Goal: Information Seeking & Learning: Learn about a topic

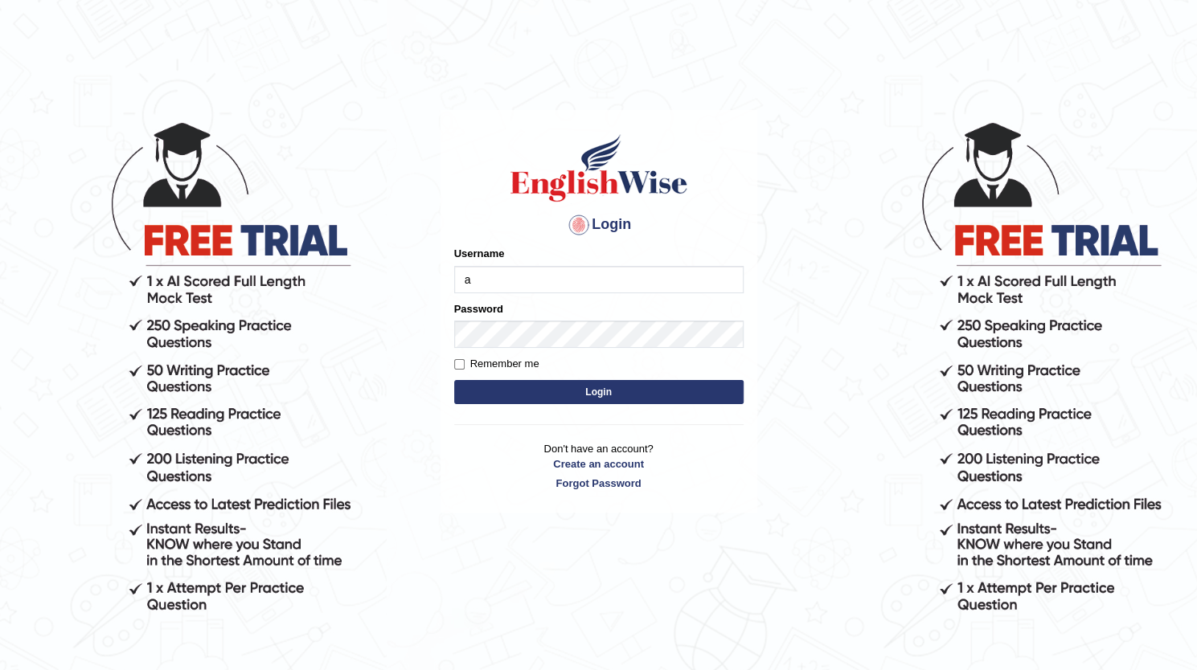
type input "ArvinDurgapersad123"
click at [457, 359] on input "Remember me" at bounding box center [459, 364] width 10 height 10
checkbox input "true"
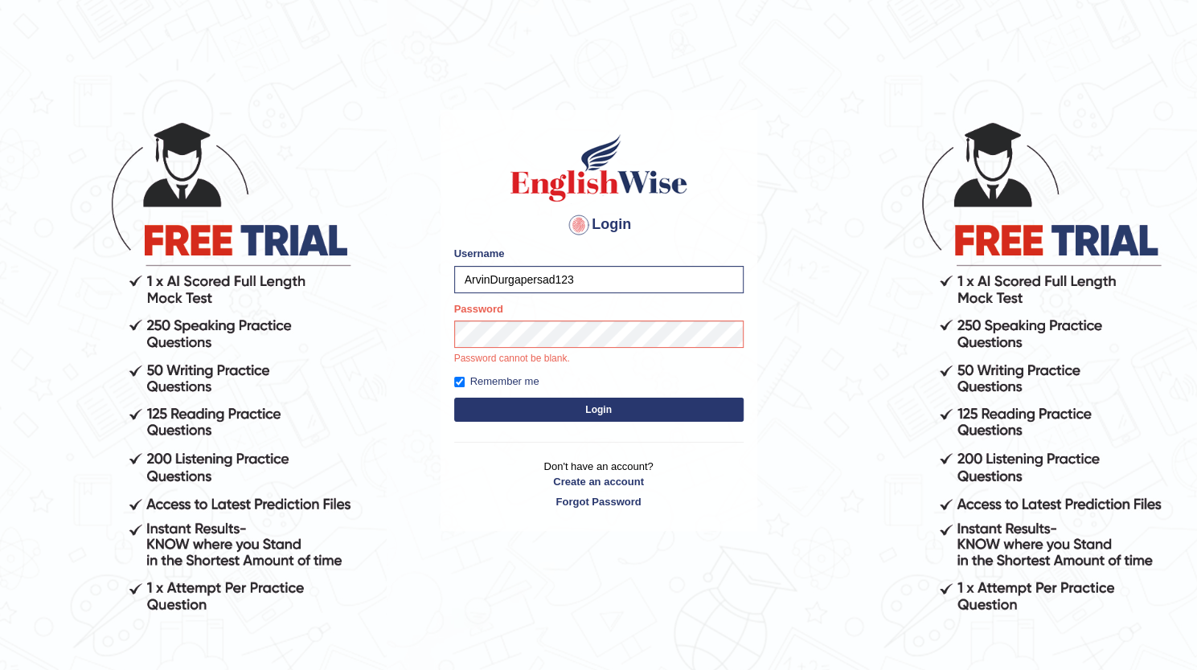
click at [516, 404] on button "Login" at bounding box center [598, 410] width 289 height 24
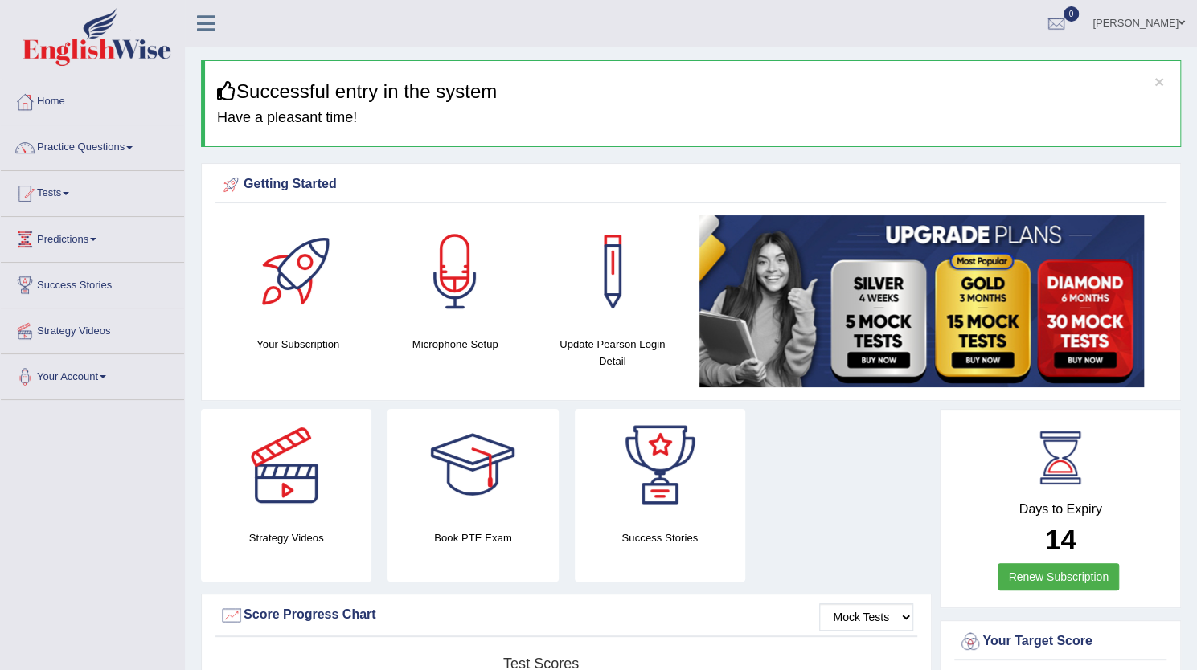
click at [1159, 21] on link "Arvin" at bounding box center [1138, 21] width 117 height 42
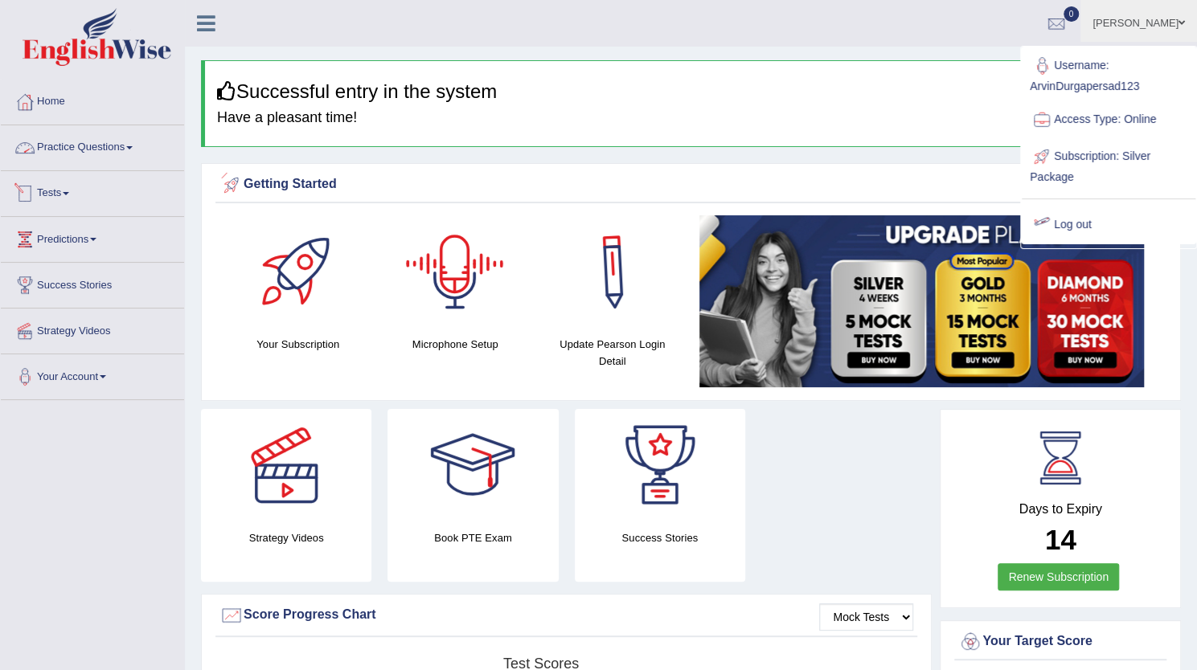
click at [100, 144] on link "Practice Questions" at bounding box center [92, 145] width 183 height 40
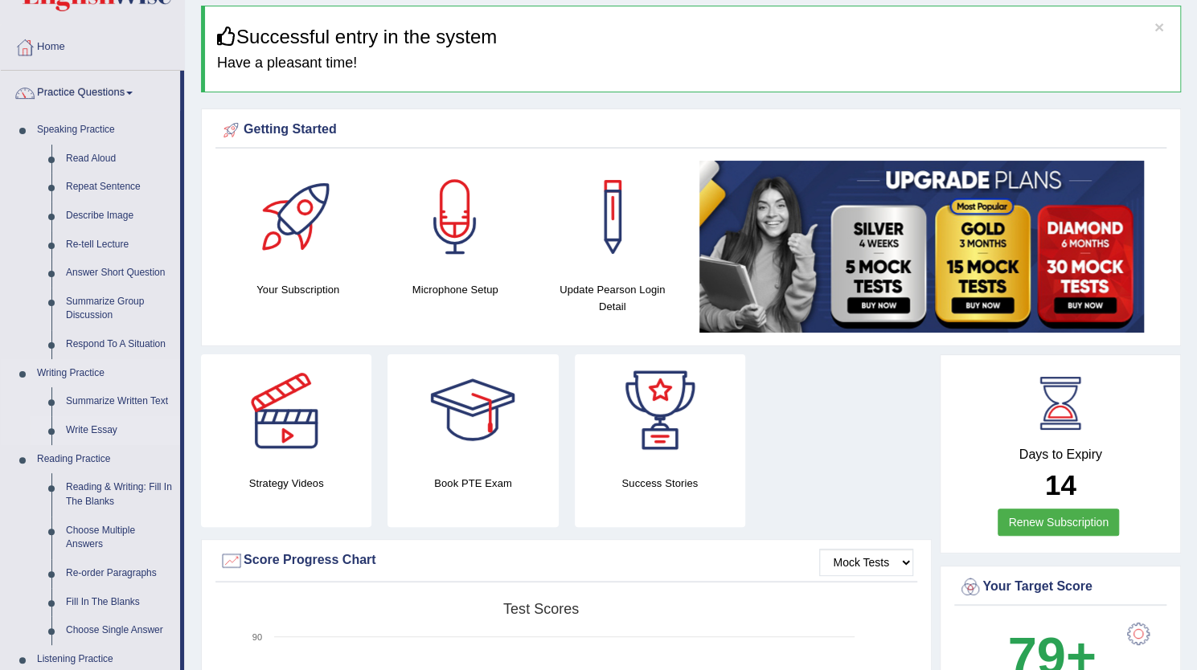
scroll to position [80, 0]
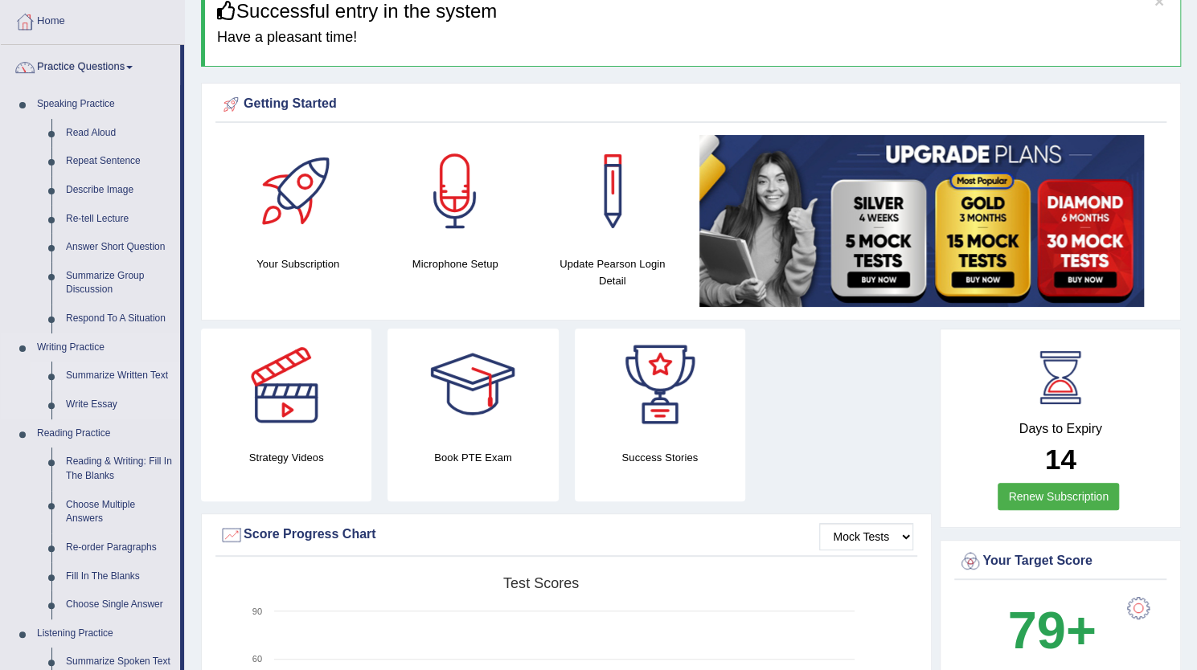
click at [106, 373] on link "Summarize Written Text" at bounding box center [119, 376] width 121 height 29
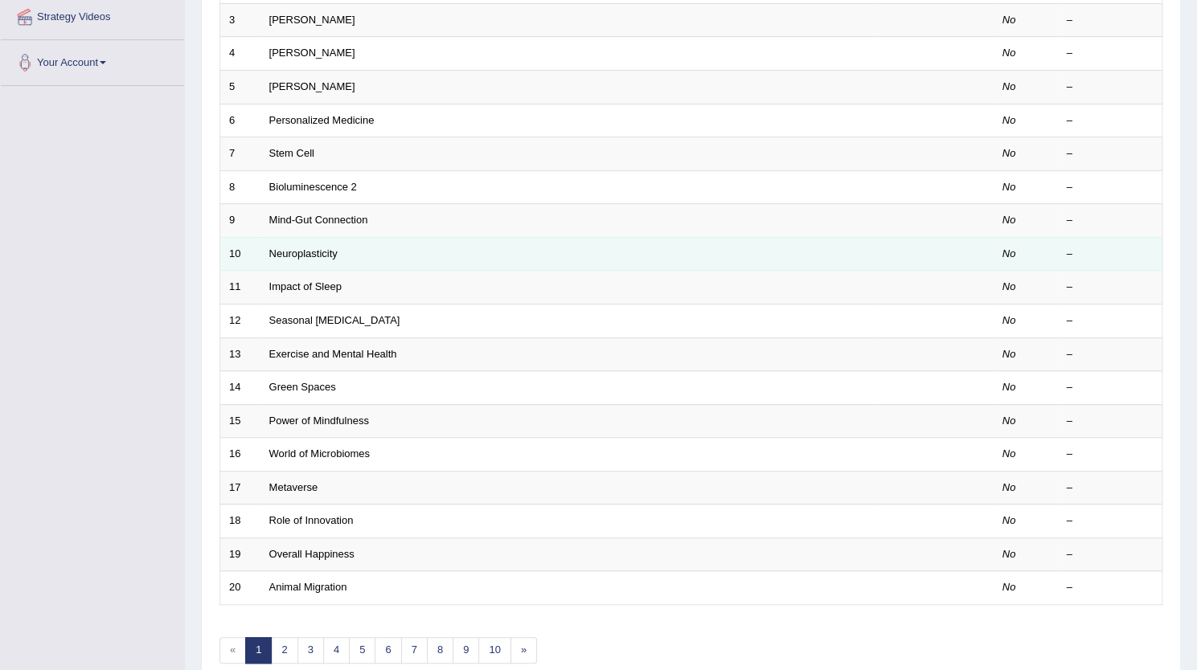
scroll to position [321, 0]
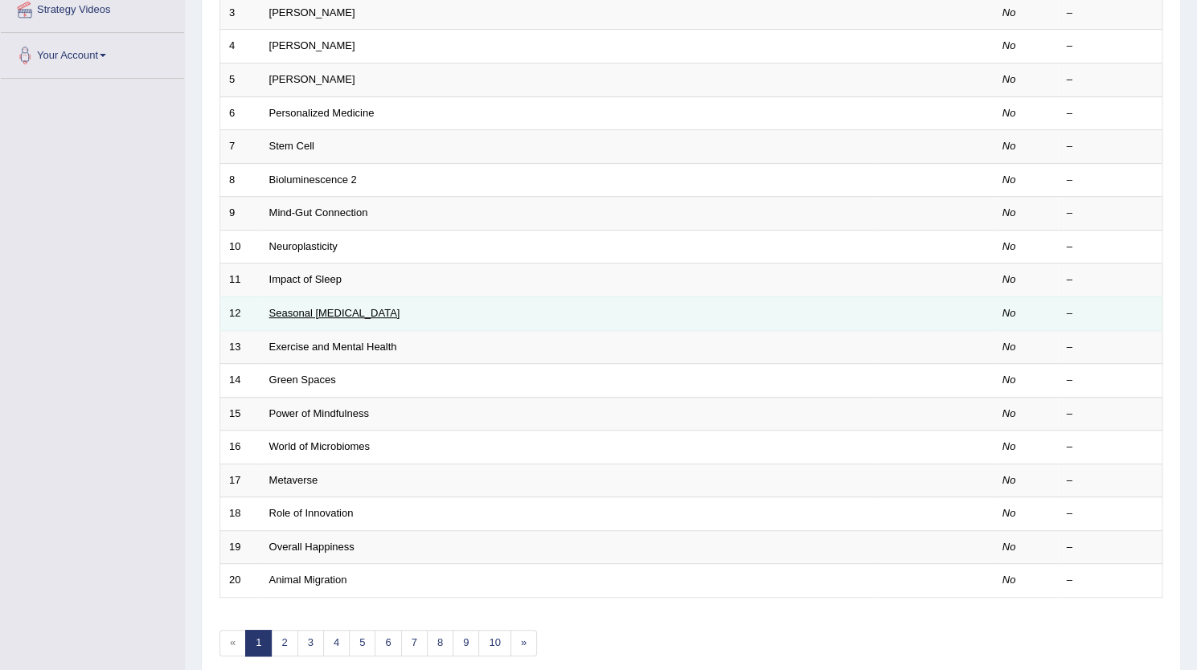
click at [352, 307] on link "Seasonal Affective Disorder" at bounding box center [334, 313] width 131 height 12
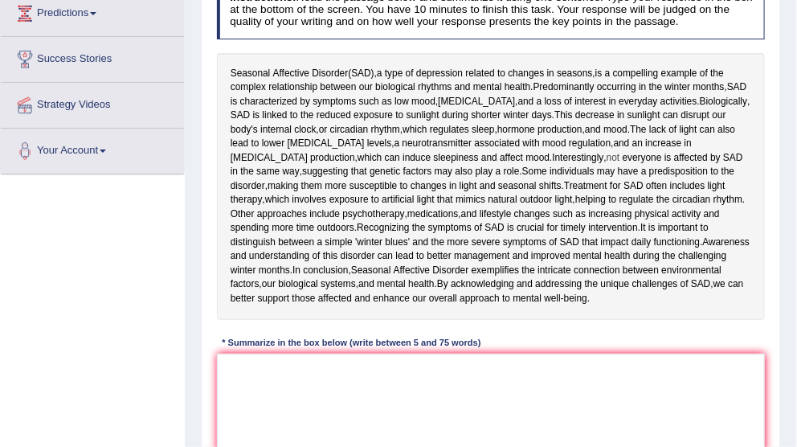
scroll to position [280, 0]
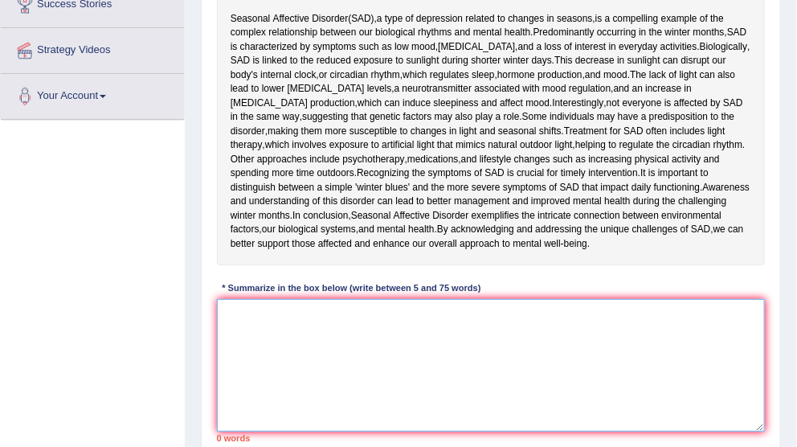
click at [402, 316] on textarea at bounding box center [491, 365] width 549 height 133
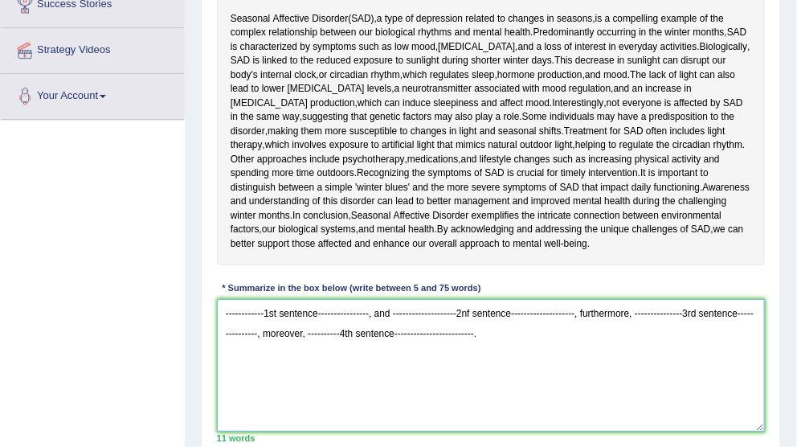
drag, startPoint x: 469, startPoint y: 322, endPoint x: 376, endPoint y: 350, distance: 97.4
click at [180, 272] on div "Toggle navigation Home Practice Questions Speaking Practice Read Aloud Repeat S…" at bounding box center [398, 138] width 797 height 836
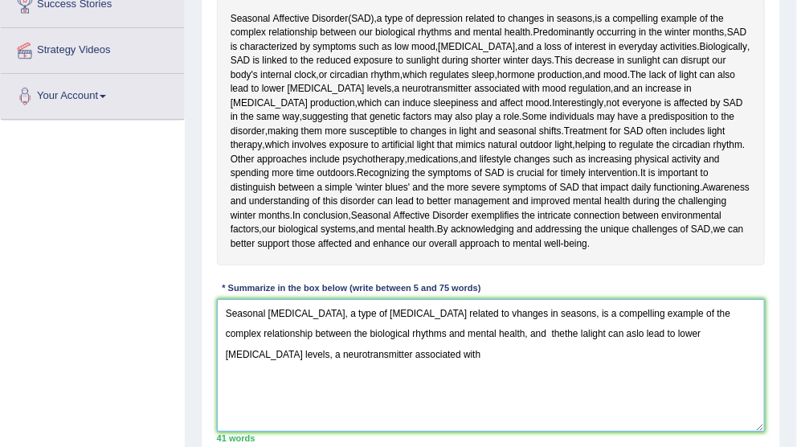
click at [381, 347] on textarea "Seasonal Affective Disorder, a type of depression related to vhanges in seasons…" at bounding box center [491, 365] width 549 height 133
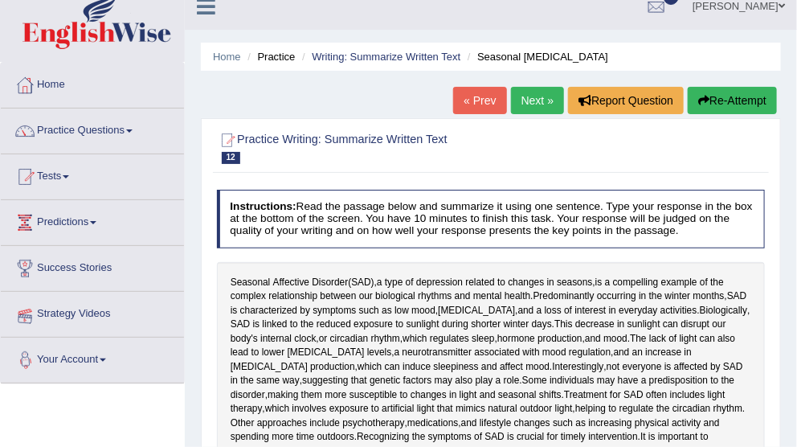
scroll to position [0, 0]
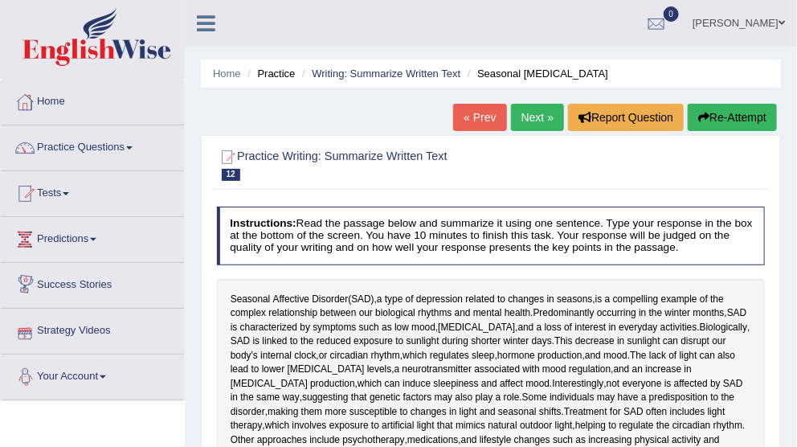
type textarea "Seasonal Affective Disorder, a type of depression related to vhanges in seasons…"
click at [100, 143] on link "Practice Questions" at bounding box center [92, 145] width 183 height 40
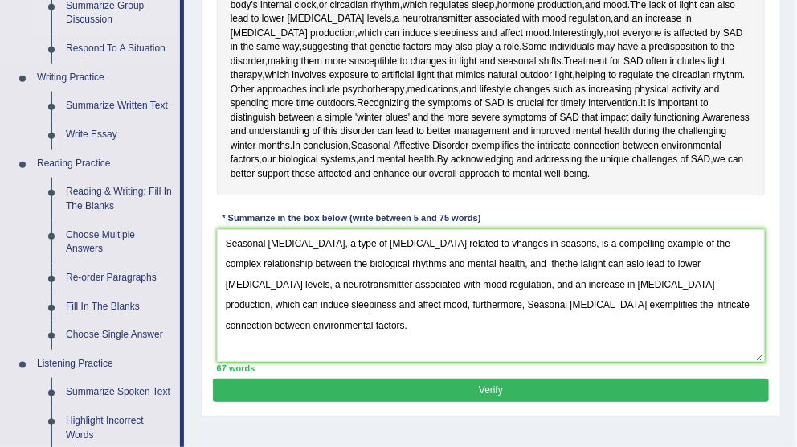
scroll to position [375, 0]
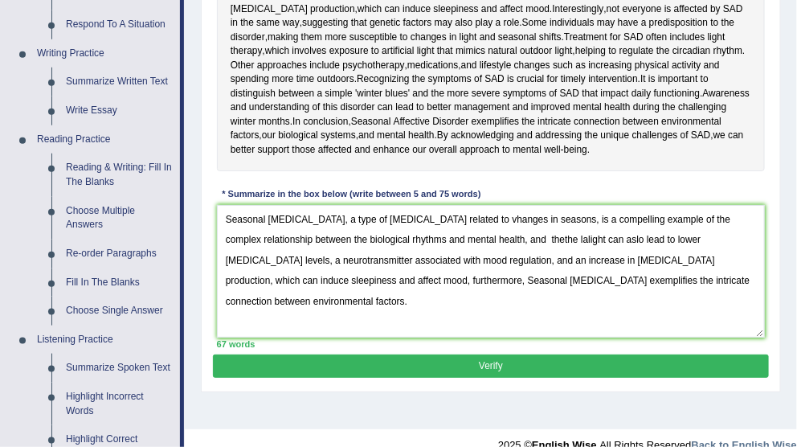
click at [215, 267] on div "Instructions: Read the passage below and summarize it using one sentence. Type …" at bounding box center [490, 90] width 555 height 529
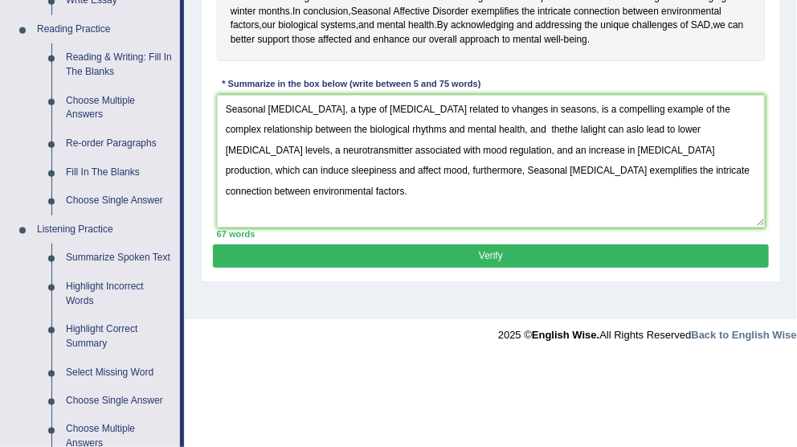
scroll to position [482, 0]
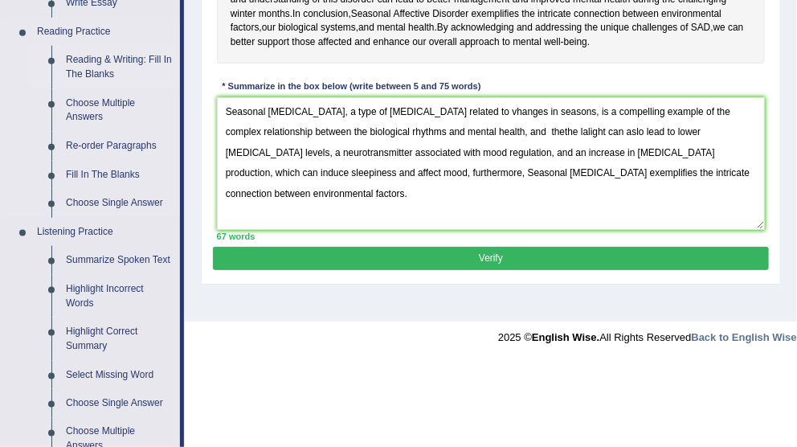
click at [131, 62] on link "Reading & Writing: Fill In The Blanks" at bounding box center [119, 67] width 121 height 43
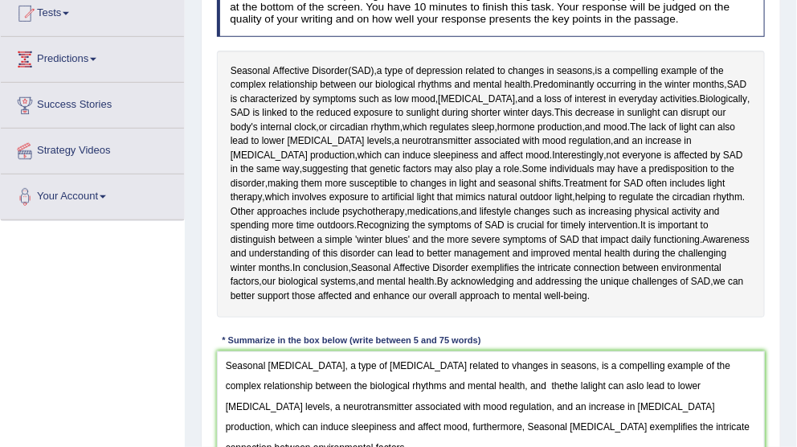
scroll to position [305, 0]
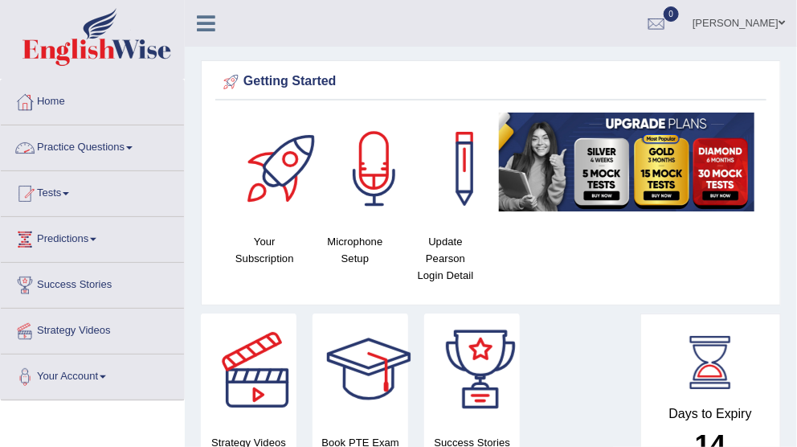
click at [96, 145] on link "Practice Questions" at bounding box center [92, 145] width 183 height 40
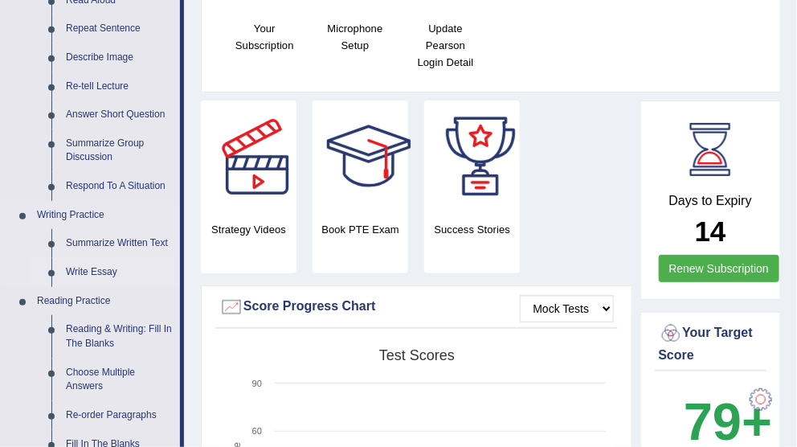
scroll to position [214, 0]
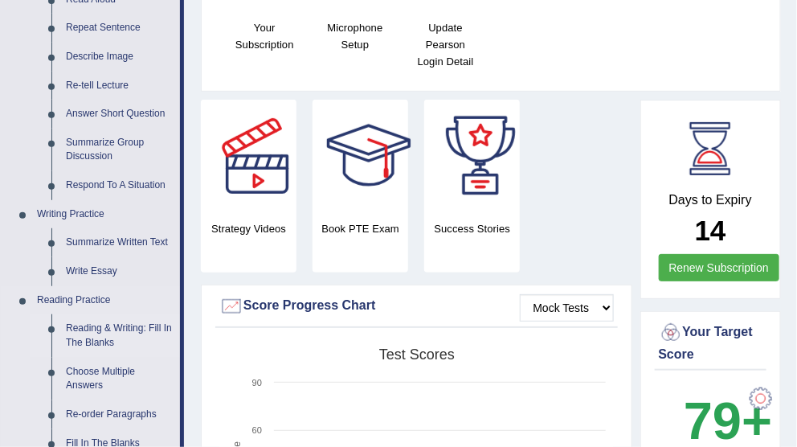
click at [138, 326] on link "Reading & Writing: Fill In The Blanks" at bounding box center [119, 335] width 121 height 43
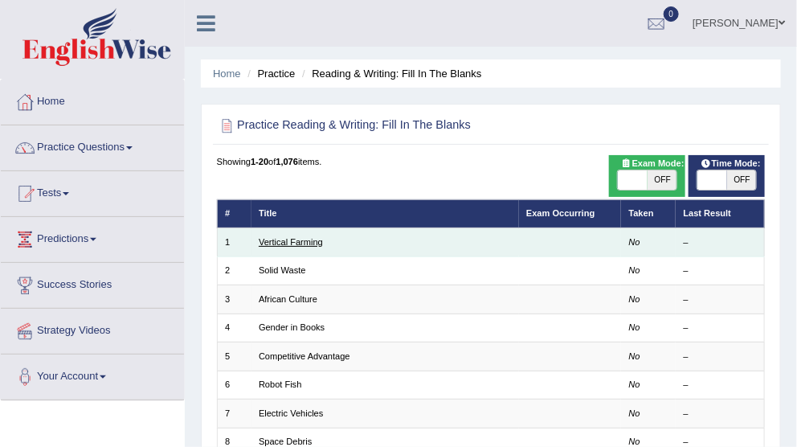
click at [297, 237] on link "Vertical Farming" at bounding box center [291, 242] width 64 height 10
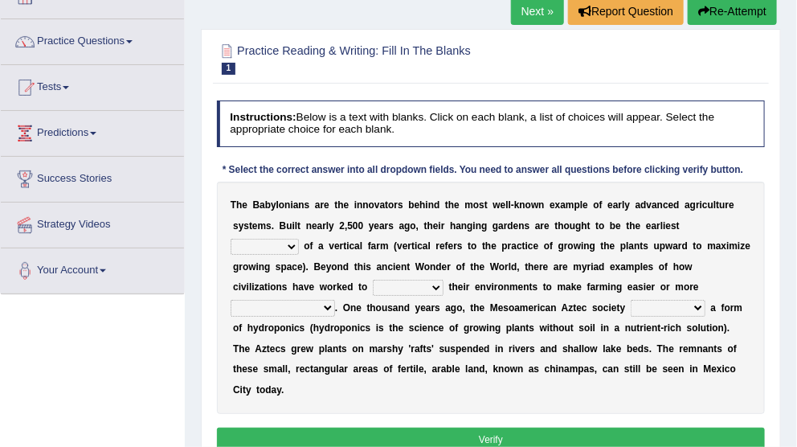
scroll to position [107, 0]
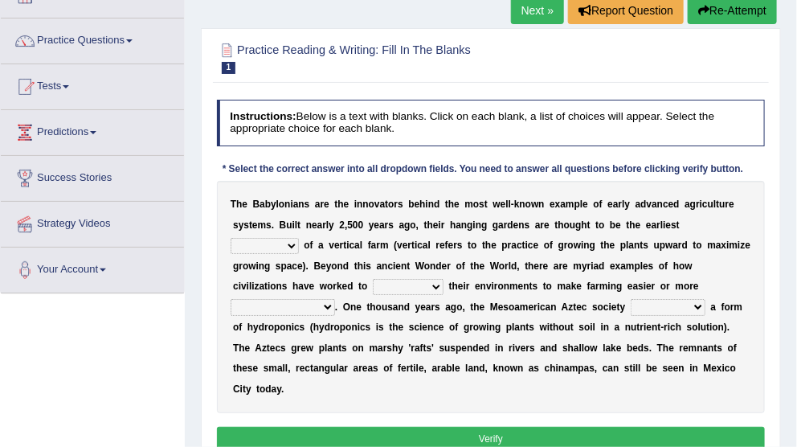
click at [299, 238] on select "prototype failure discredit protocol" at bounding box center [265, 246] width 68 height 16
select select "prototype"
click at [299, 238] on select "prototype failure discredit protocol" at bounding box center [265, 246] width 68 height 16
click at [373, 284] on select "manipulate escape respect disarrange" at bounding box center [408, 287] width 71 height 16
select select "manipulate"
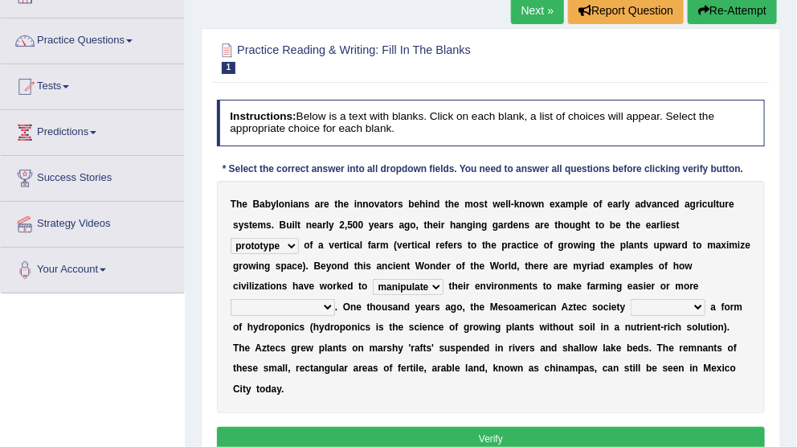
click at [373, 279] on select "manipulate escape respect disarrange" at bounding box center [408, 287] width 71 height 16
click at [335, 299] on select "productive constructive connective counterproductive" at bounding box center [283, 307] width 104 height 16
select select "productive"
click at [335, 299] on select "productive constructive connective counterproductive" at bounding box center [283, 307] width 104 height 16
click at [631, 306] on select "domineered volunteered pioneered engineered" at bounding box center [668, 307] width 75 height 16
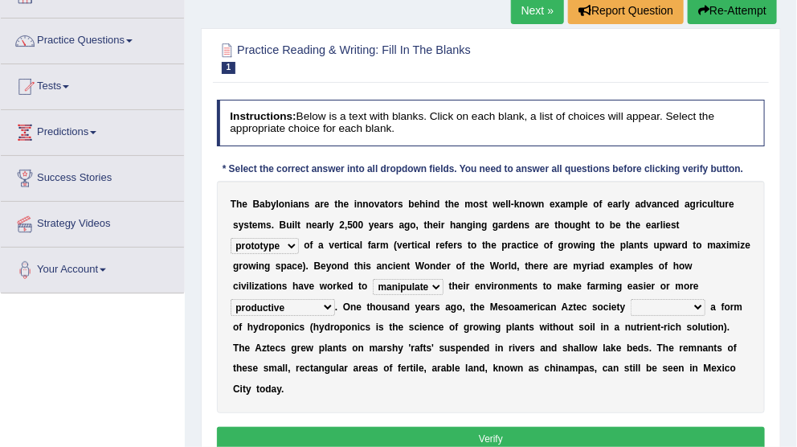
select select "engineered"
click at [631, 299] on select "domineered volunteered pioneered engineered" at bounding box center [668, 307] width 75 height 16
click at [477, 427] on button "Verify" at bounding box center [491, 438] width 549 height 23
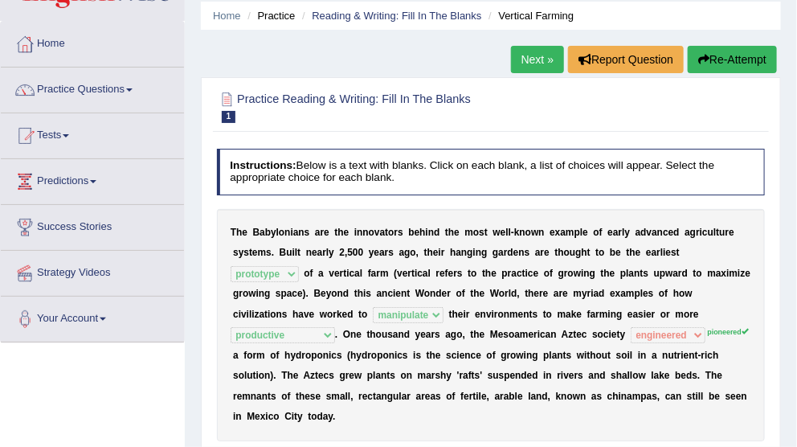
scroll to position [53, 0]
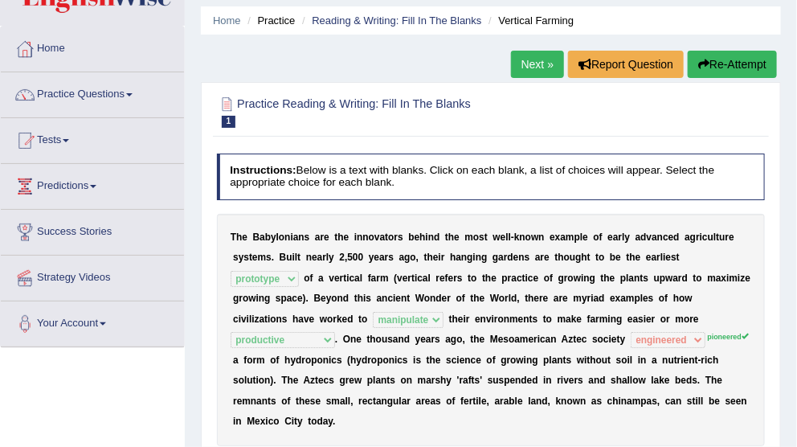
click at [310, 49] on div "Home Practice Reading & Writing: Fill In The Blanks Vertical Farming Next » Rep…" at bounding box center [491, 349] width 612 height 804
click at [407, 50] on div "Home Practice Reading & Writing: Fill In The Blanks Vertical Farming Next » Rep…" at bounding box center [491, 349] width 612 height 804
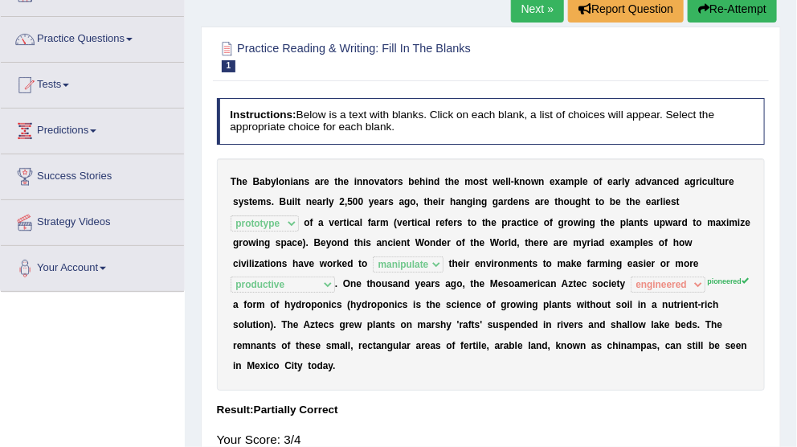
scroll to position [0, 0]
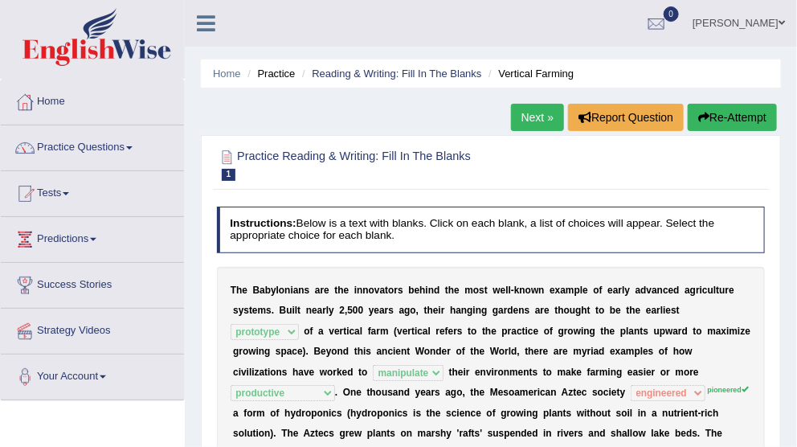
click at [513, 117] on link "Next »" at bounding box center [537, 117] width 53 height 27
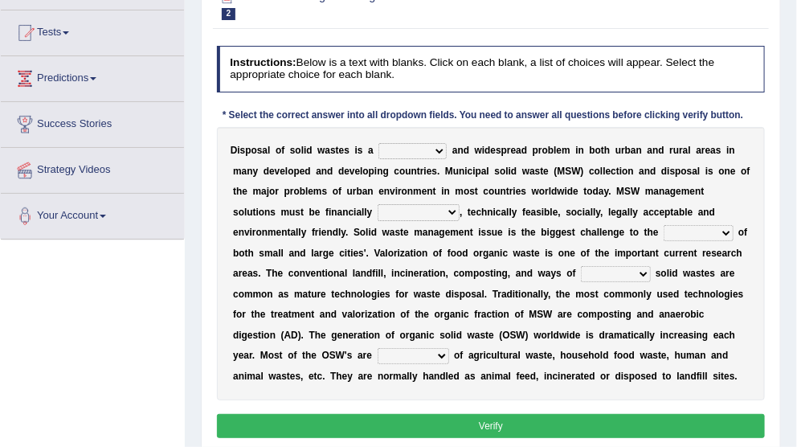
click at [440, 149] on select "slanting stinging stalling shafting" at bounding box center [413, 151] width 68 height 16
select select "stalling"
click at [379, 143] on select "slanting stinging stalling shafting" at bounding box center [413, 151] width 68 height 16
click at [403, 214] on select "unattainable sustainable objectionable treasonable" at bounding box center [419, 212] width 82 height 16
select select "sustainable"
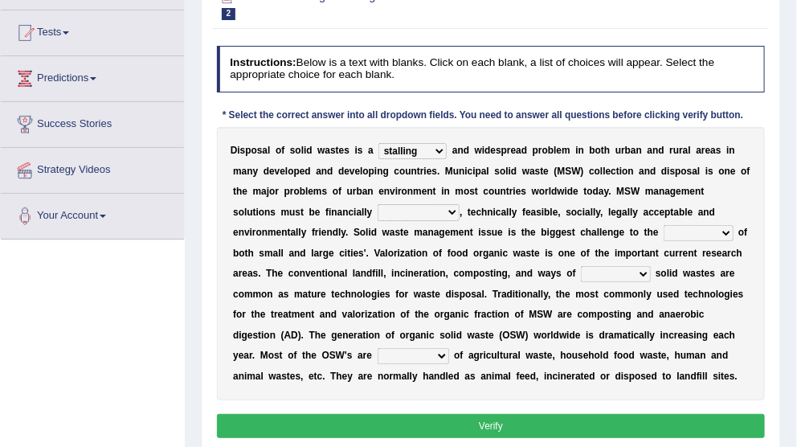
click at [378, 204] on select "unattainable sustainable objectionable treasonable" at bounding box center [419, 212] width 82 height 16
click at [664, 233] on select "plants culture authorities history" at bounding box center [698, 233] width 69 height 16
select select "authorities"
click at [664, 225] on select "plants culture authorities history" at bounding box center [698, 233] width 69 height 16
click at [664, 230] on select "plants culture authorities history" at bounding box center [698, 233] width 69 height 16
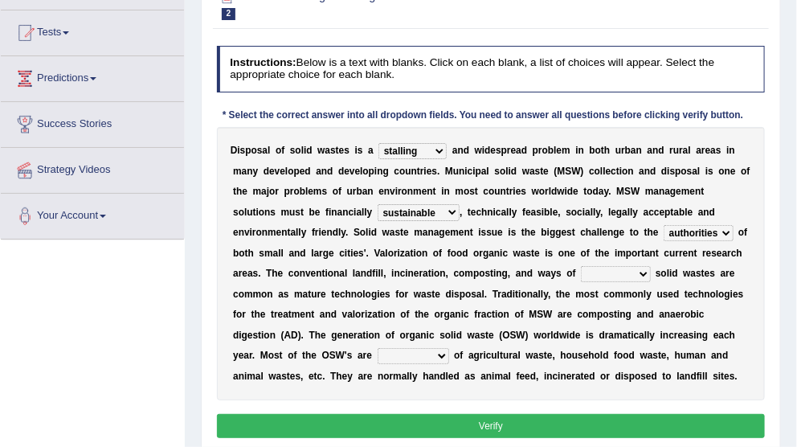
click at [664, 230] on select "plants culture authorities history" at bounding box center [698, 233] width 69 height 16
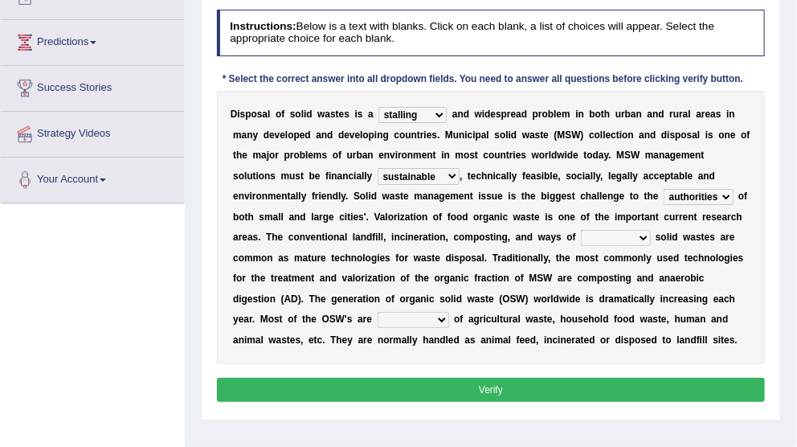
scroll to position [214, 0]
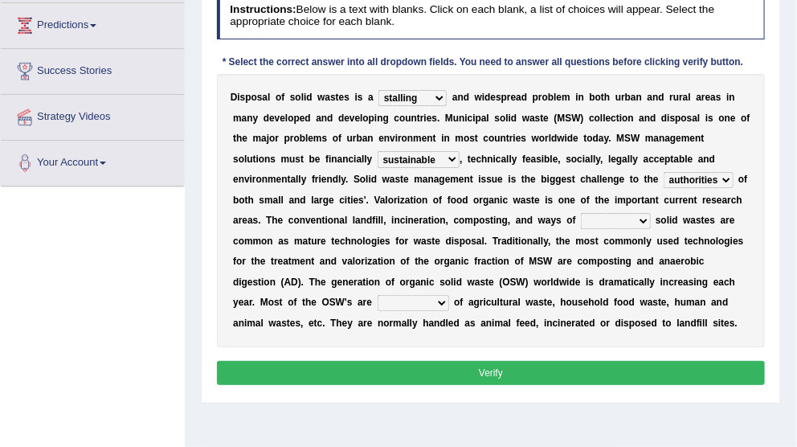
click at [588, 220] on select "reserving preserving deserving handling" at bounding box center [615, 221] width 69 height 16
select select "handling"
click at [581, 213] on select "reserving preserving deserving handling" at bounding box center [615, 221] width 69 height 16
click at [378, 297] on select "composed disposed composing disposing" at bounding box center [414, 303] width 72 height 16
select select "composing"
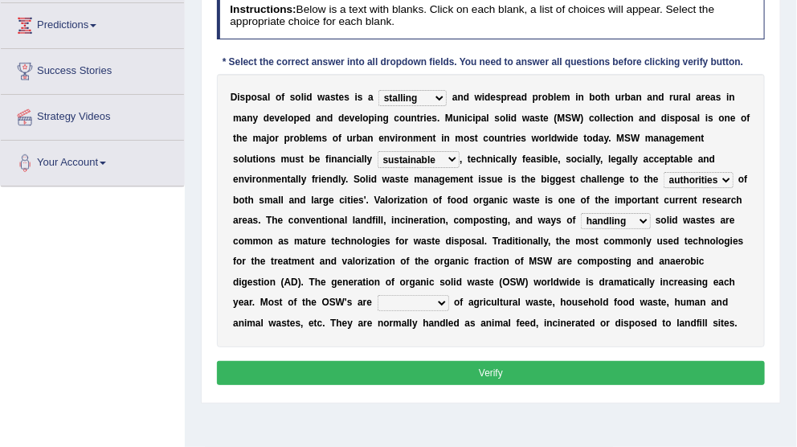
click at [378, 295] on select "composed disposed composing disposing" at bounding box center [414, 303] width 72 height 16
click at [452, 361] on button "Verify" at bounding box center [491, 372] width 549 height 23
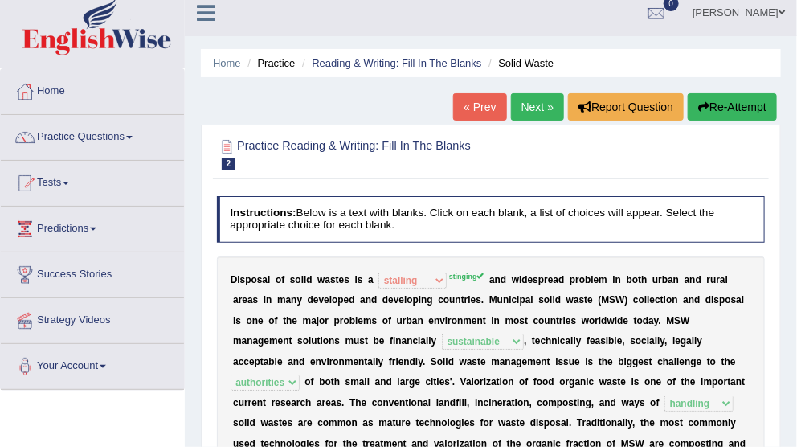
scroll to position [0, 0]
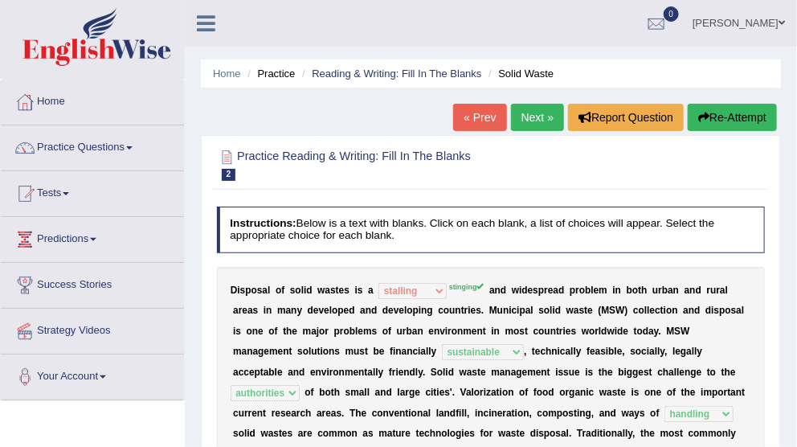
click at [515, 121] on link "Next »" at bounding box center [537, 117] width 53 height 27
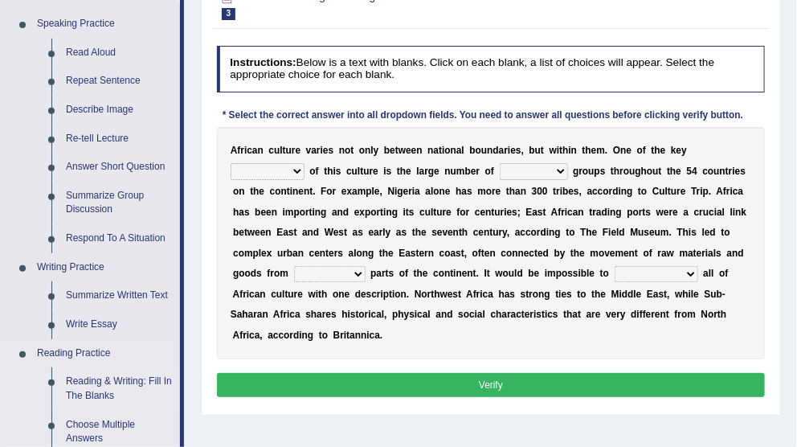
scroll to position [214, 0]
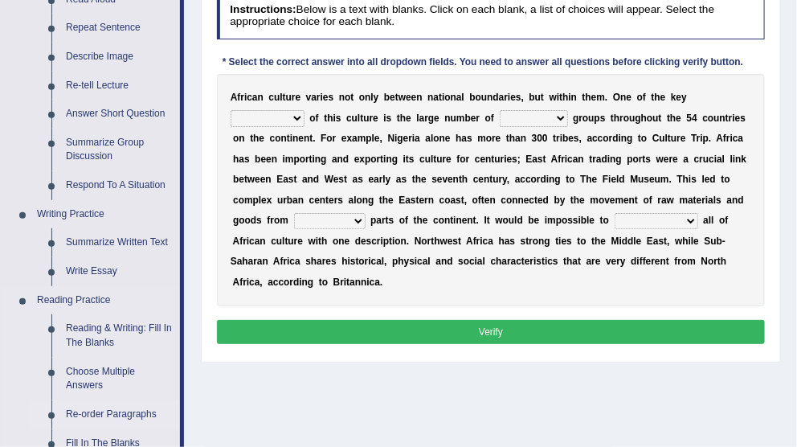
click at [123, 408] on link "Re-order Paragraphs" at bounding box center [119, 414] width 121 height 29
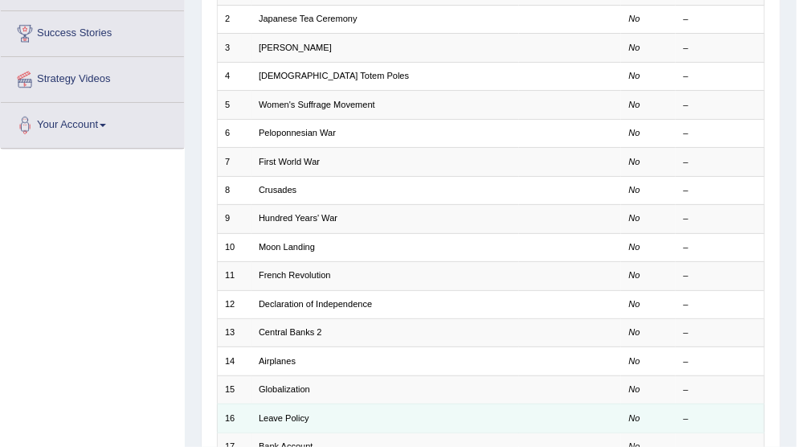
scroll to position [268, 0]
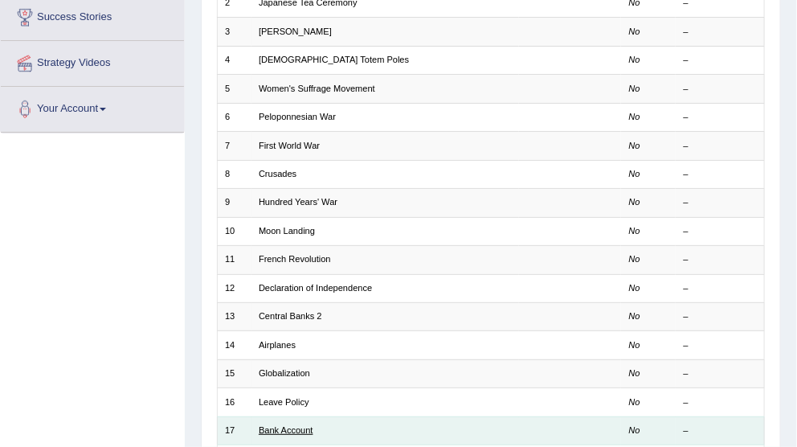
click at [291, 425] on link "Bank Account" at bounding box center [286, 430] width 55 height 10
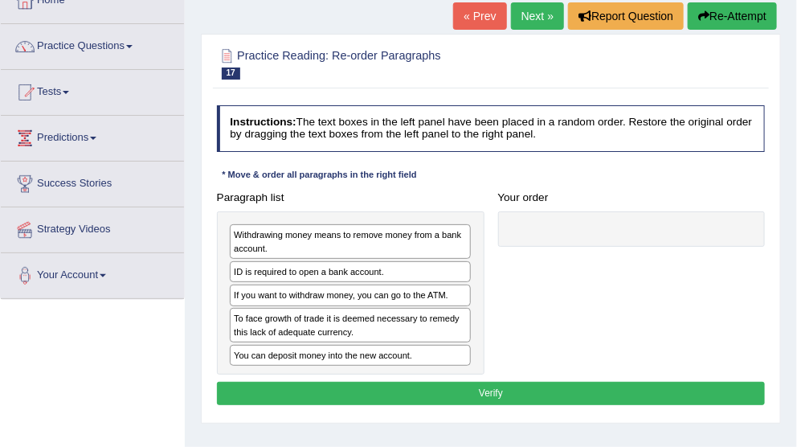
scroll to position [107, 0]
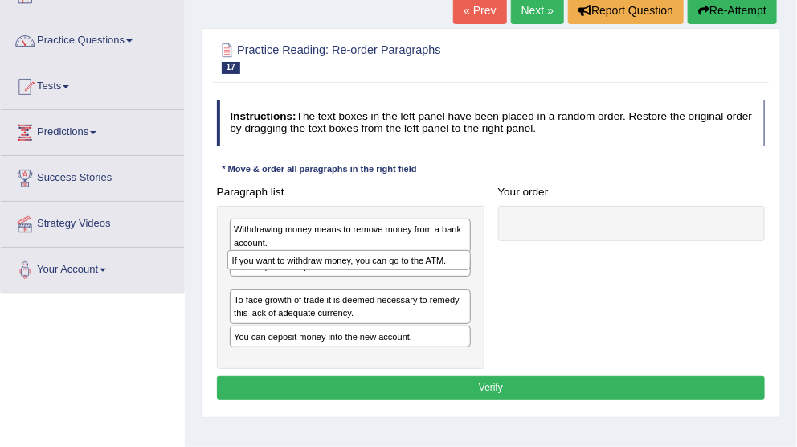
click at [283, 291] on div "Withdrawing money means to remove money from a bank account. ID is required to …" at bounding box center [351, 287] width 268 height 163
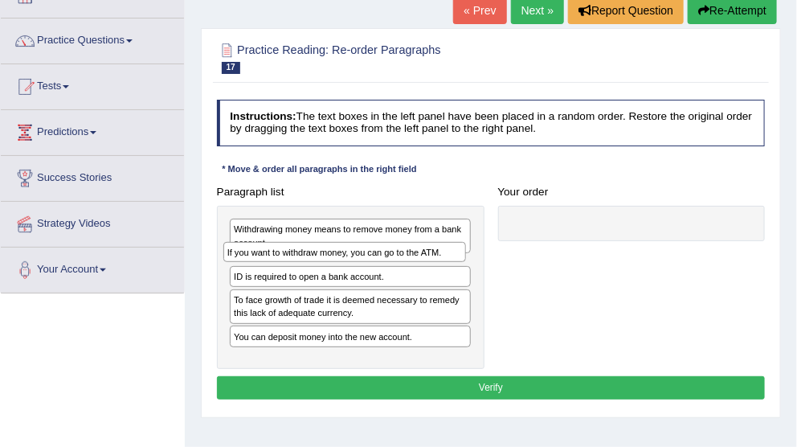
drag, startPoint x: 311, startPoint y: 286, endPoint x: 307, endPoint y: 262, distance: 24.4
click at [307, 262] on div "Withdrawing money means to remove money from a bank account. ID is required to …" at bounding box center [351, 287] width 268 height 163
click at [307, 266] on div "ID is required to open a bank account." at bounding box center [350, 277] width 241 height 22
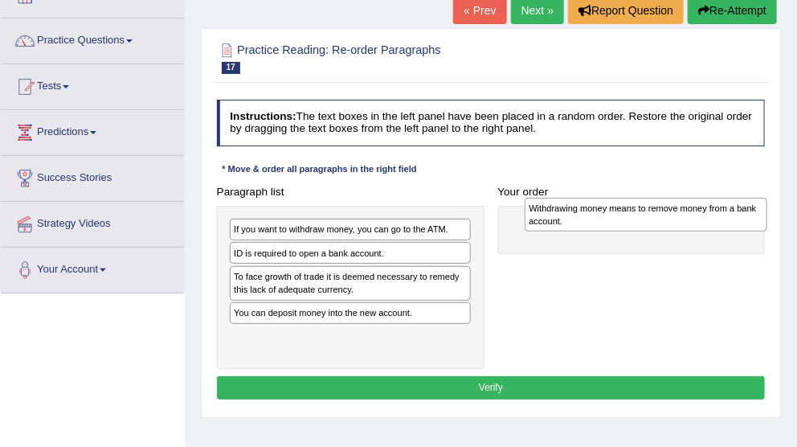
drag, startPoint x: 347, startPoint y: 229, endPoint x: 650, endPoint y: 210, distance: 303.6
click at [650, 210] on div "Withdrawing money means to remove money from a bank account." at bounding box center [646, 215] width 243 height 34
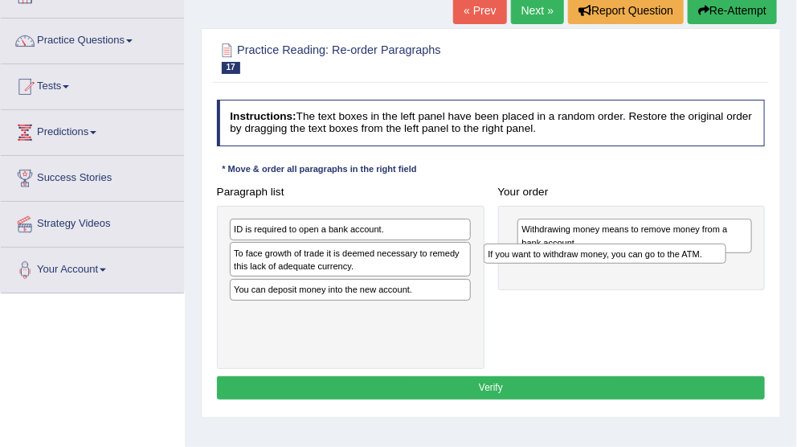
drag, startPoint x: 375, startPoint y: 242, endPoint x: 298, endPoint y: 227, distance: 78.5
click at [484, 244] on div "If you want to withdraw money, you can go to the ATM." at bounding box center [605, 254] width 243 height 21
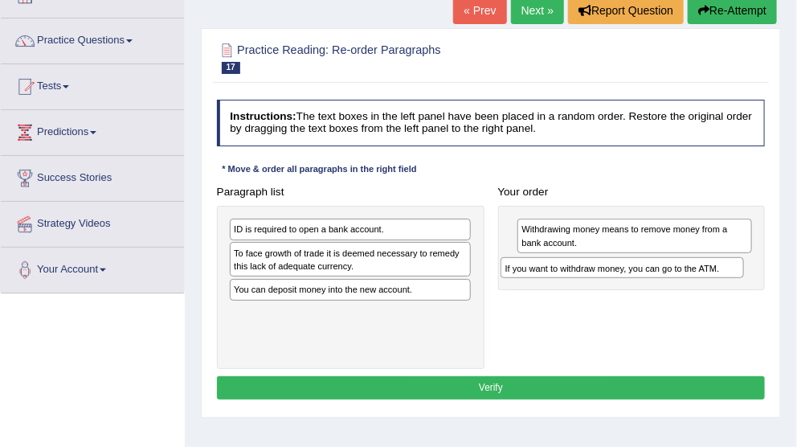
drag, startPoint x: 272, startPoint y: 230, endPoint x: 595, endPoint y: 283, distance: 327.4
click at [595, 283] on div "Paragraph list If you want to withdraw money, you can go to the ATM. ID is requ…" at bounding box center [491, 274] width 563 height 189
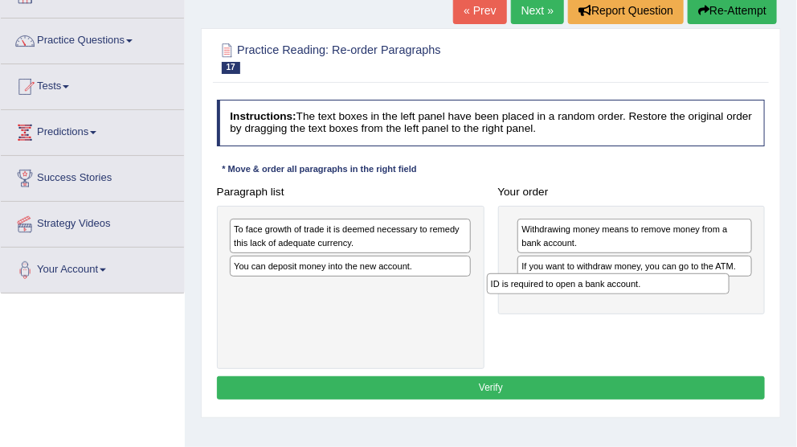
drag, startPoint x: 280, startPoint y: 228, endPoint x: 587, endPoint y: 300, distance: 314.5
click at [587, 300] on div "Paragraph list ID is required to open a bank account. To face growth of trade i…" at bounding box center [491, 274] width 563 height 189
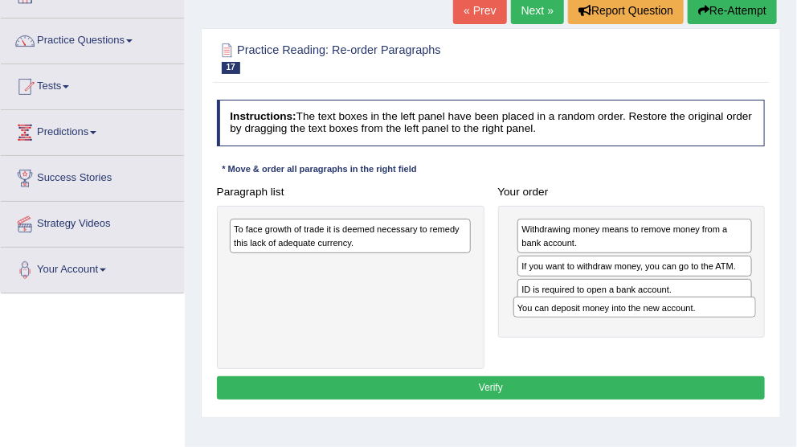
drag, startPoint x: 310, startPoint y: 268, endPoint x: 648, endPoint y: 331, distance: 343.5
click at [648, 331] on div "Paragraph list To face growth of trade it is deemed necessary to remedy this la…" at bounding box center [491, 274] width 563 height 189
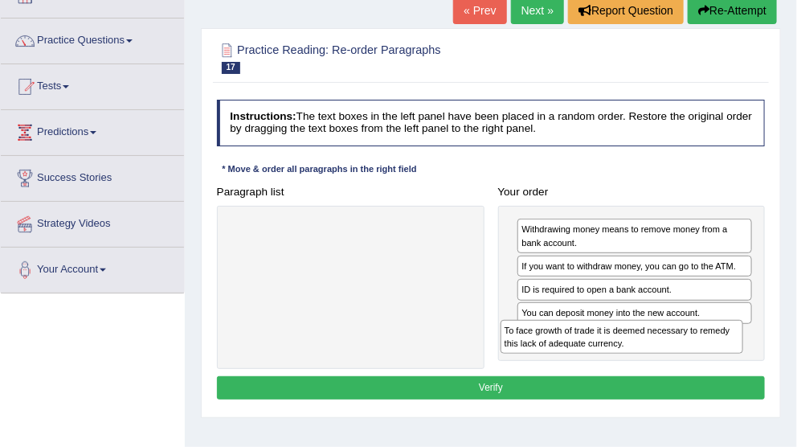
drag, startPoint x: 301, startPoint y: 238, endPoint x: 624, endPoint y: 362, distance: 345.5
click at [624, 362] on div "Paragraph list To face growth of trade it is deemed necessary to remedy this la…" at bounding box center [491, 274] width 563 height 189
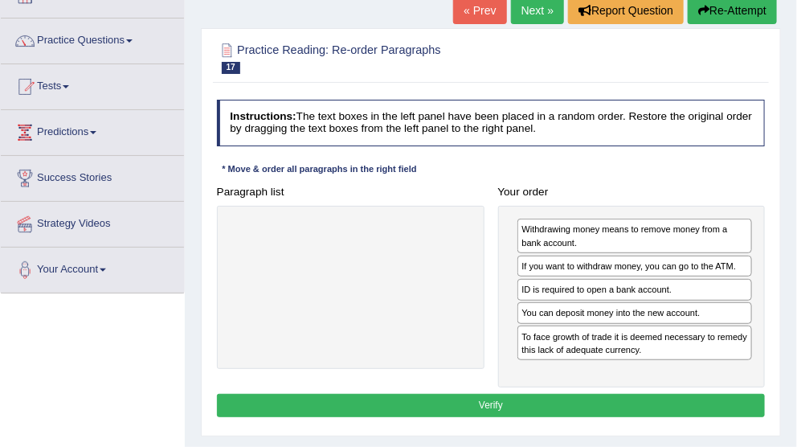
click at [501, 401] on button "Verify" at bounding box center [491, 405] width 549 height 23
